Goal: Information Seeking & Learning: Learn about a topic

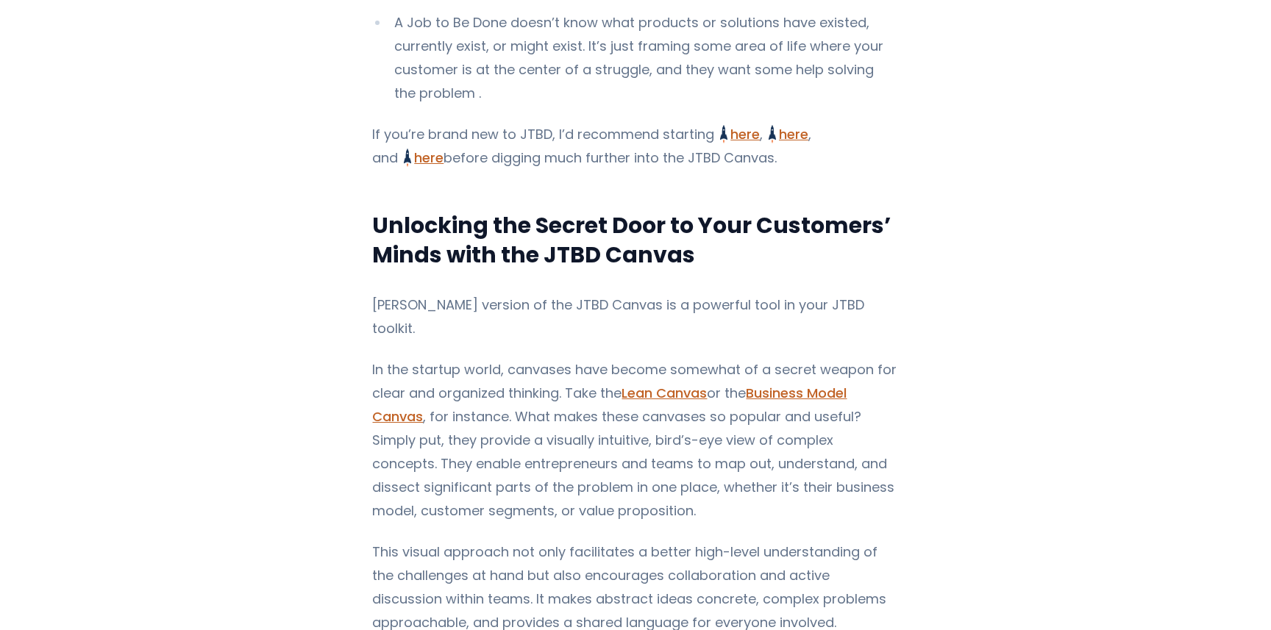
scroll to position [1446, 0]
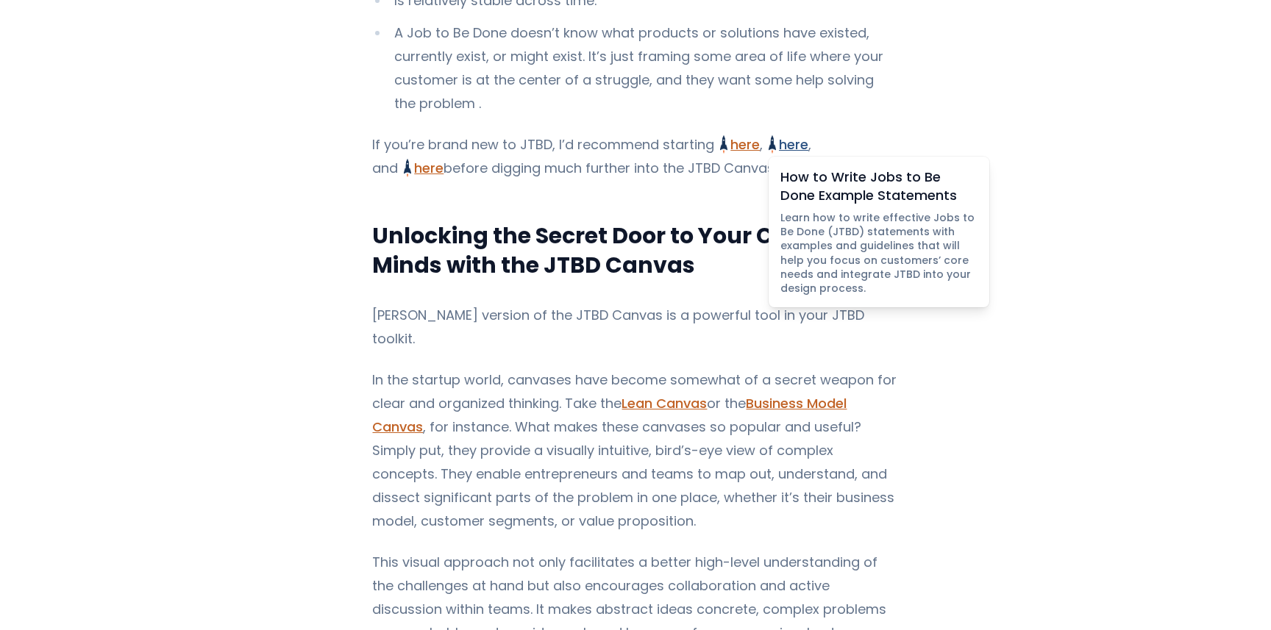
click at [786, 154] on link "here How to Write Jobs to Be Done Example Statements Learn how to write effecti…" at bounding box center [788, 144] width 40 height 18
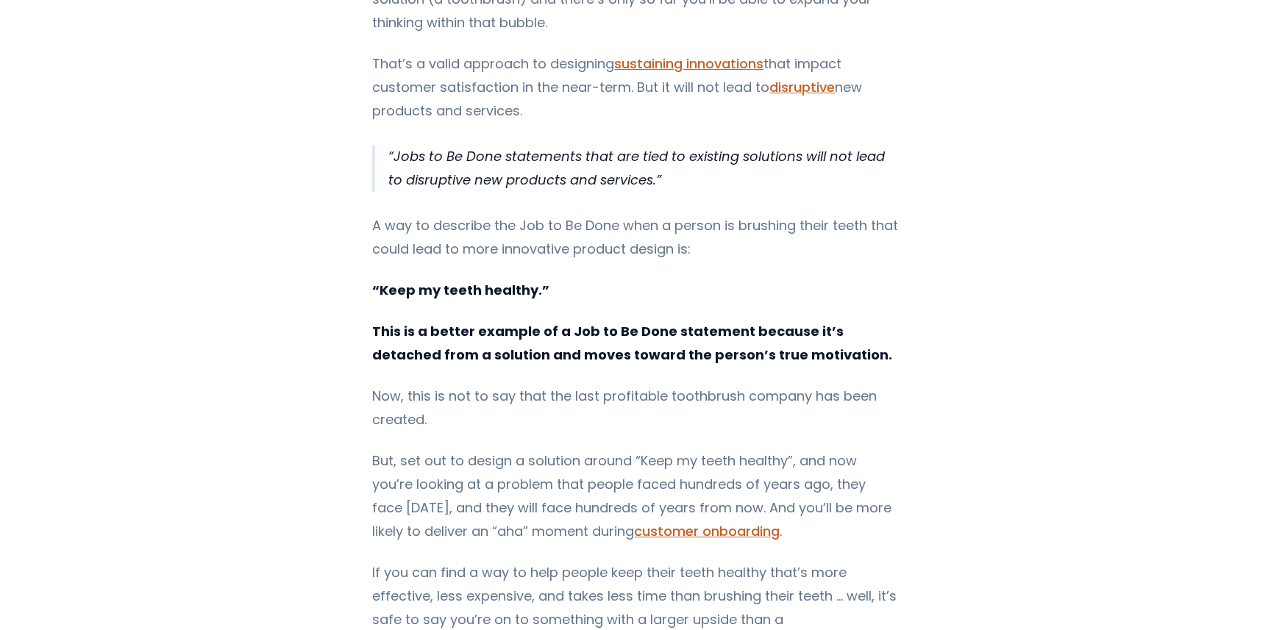
scroll to position [186, 0]
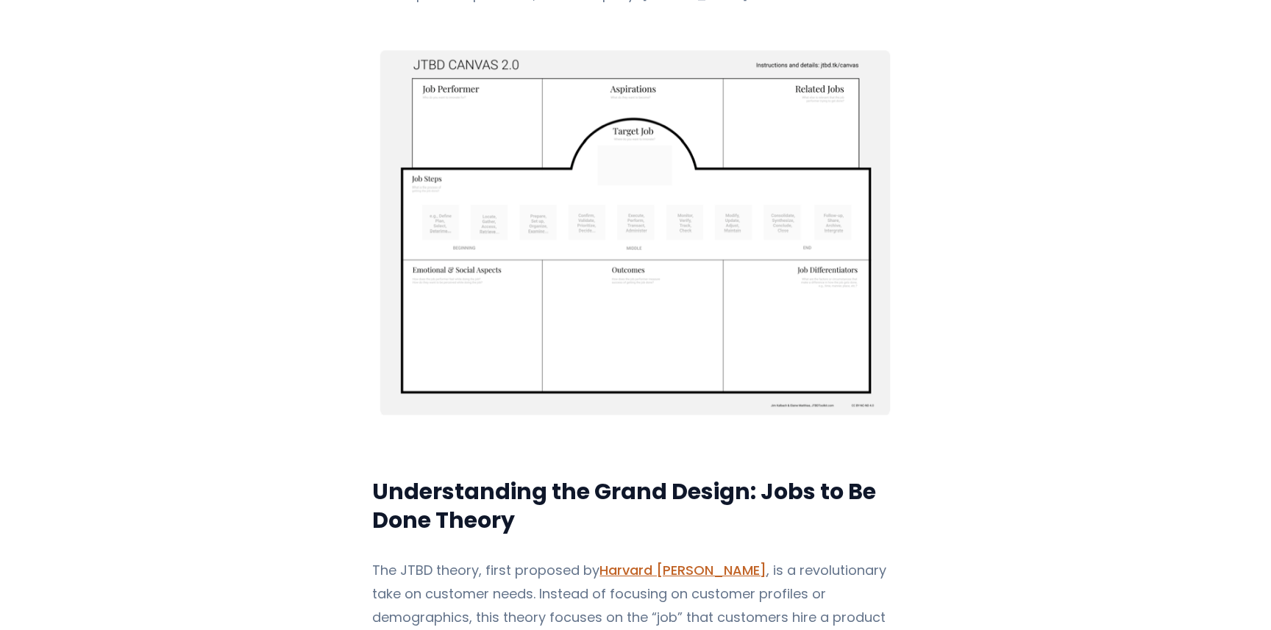
scroll to position [509, 0]
